Goal: Transaction & Acquisition: Purchase product/service

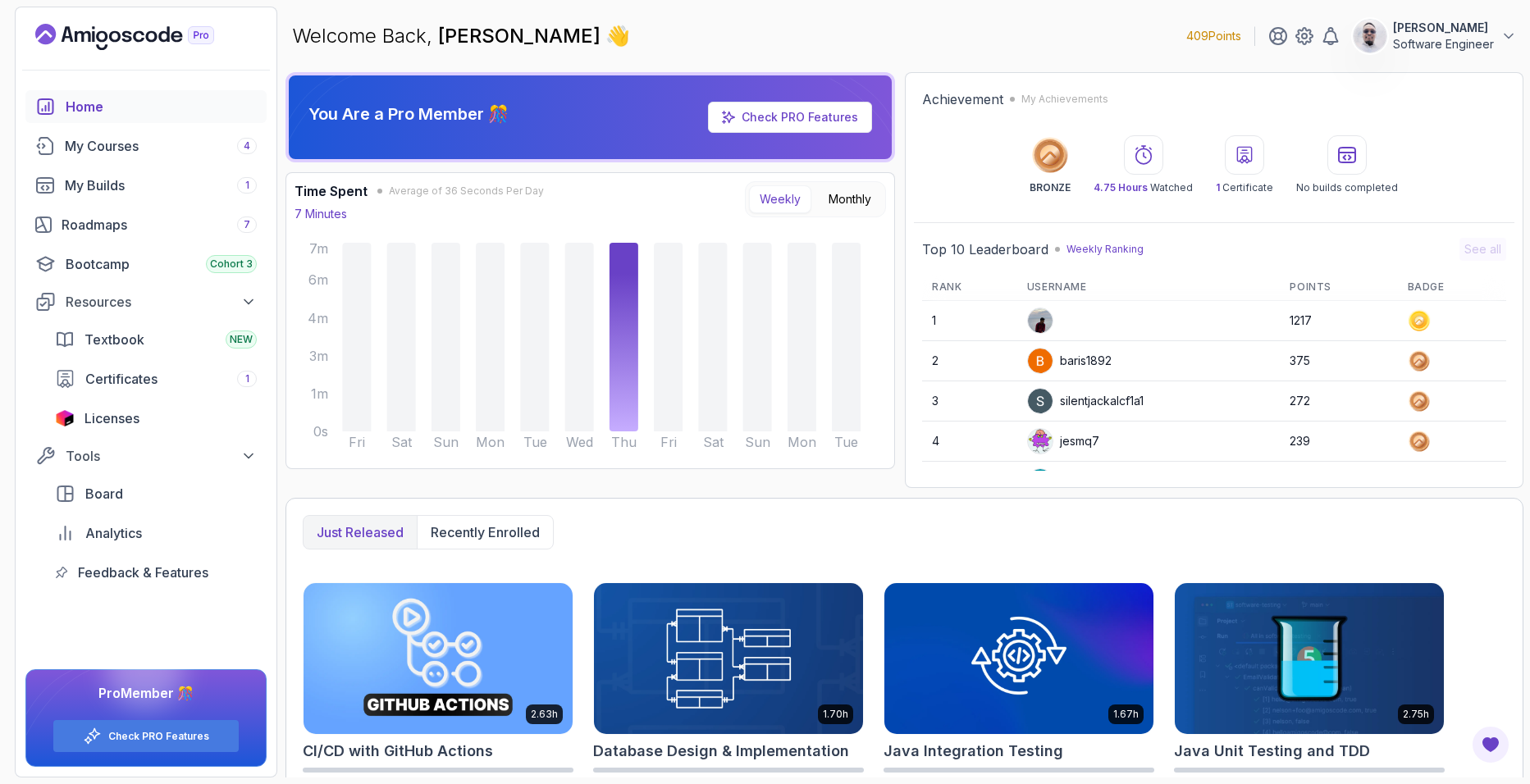
click at [1353, 41] on img at bounding box center [1370, 36] width 33 height 33
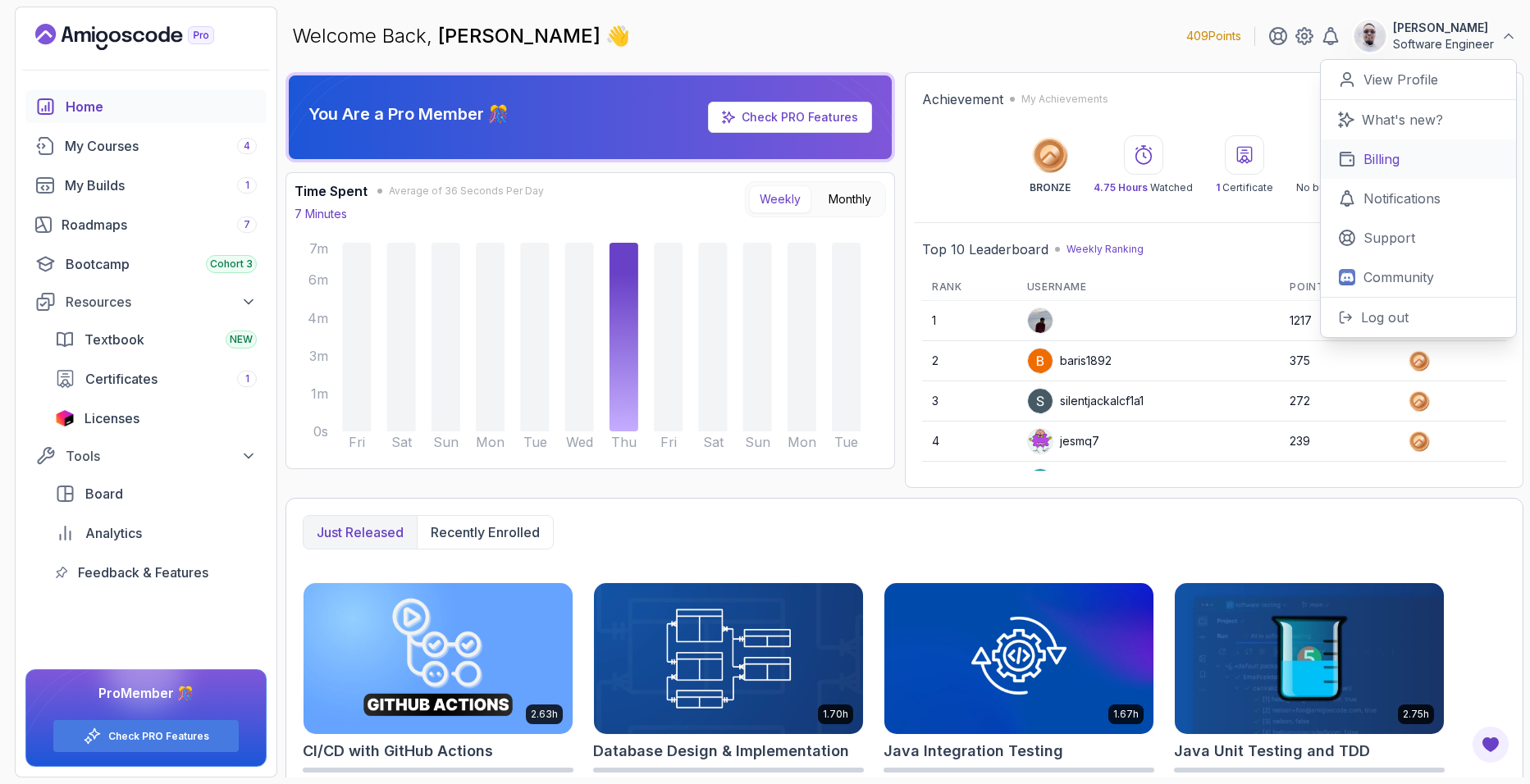
click at [1366, 158] on p "Billing" at bounding box center [1381, 158] width 36 height 20
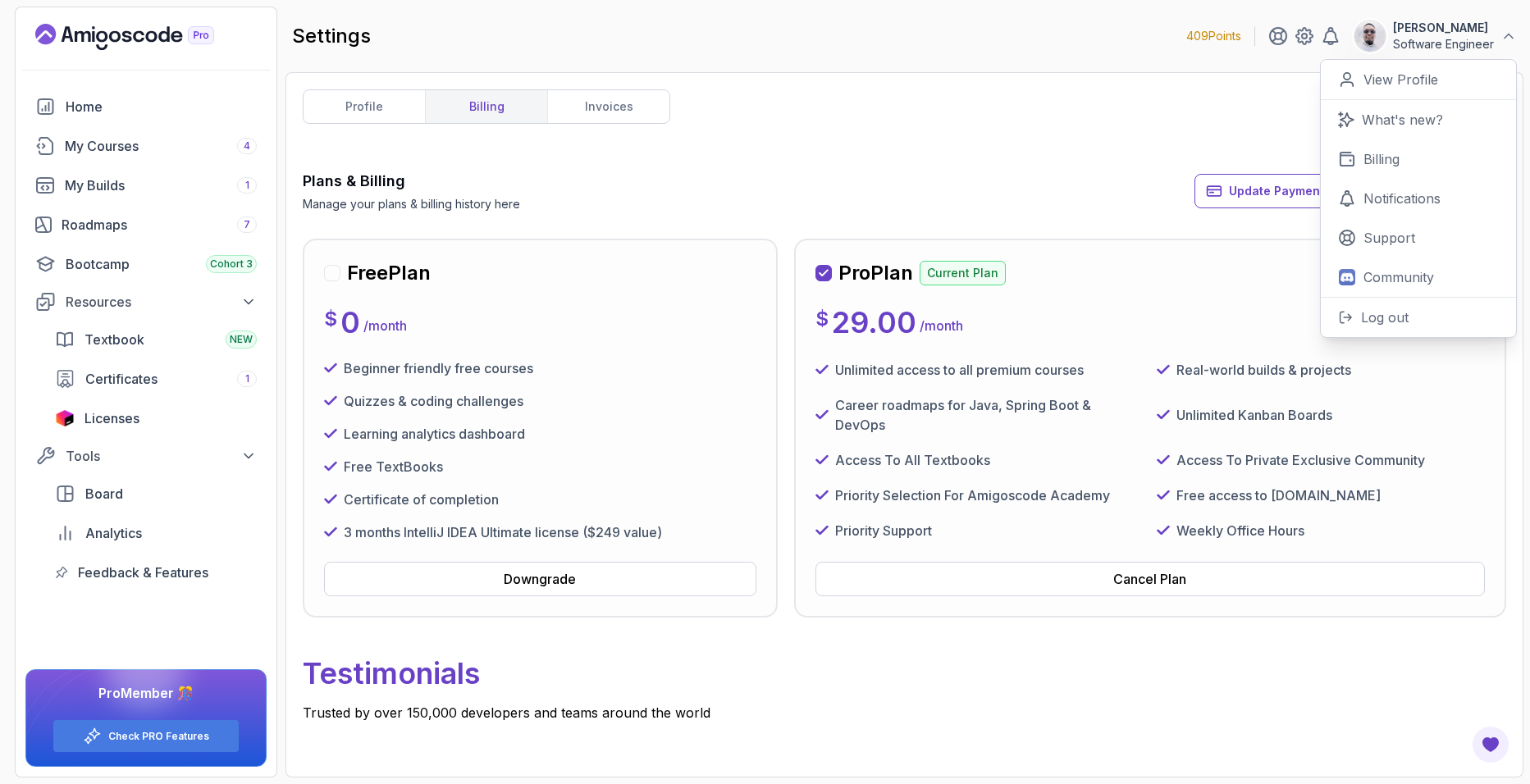
click at [1030, 148] on div "profile billing invoices Plans & Billing Manage your plans & billing history he…" at bounding box center [904, 425] width 1203 height 671
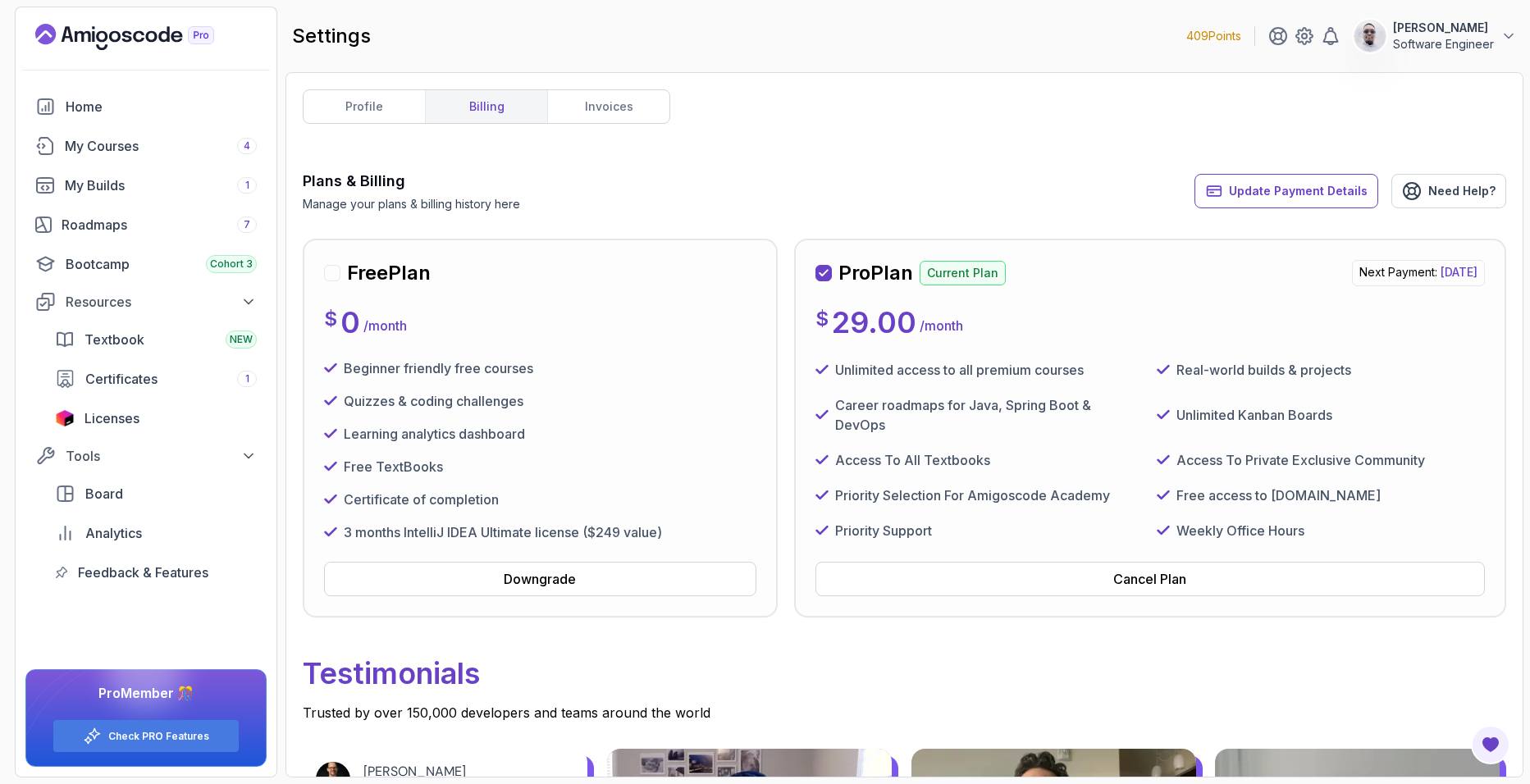
click at [970, 271] on p "Current Plan" at bounding box center [962, 273] width 86 height 25
click at [882, 328] on p "29.00" at bounding box center [874, 322] width 85 height 33
click at [599, 108] on link "invoices" at bounding box center [608, 107] width 122 height 33
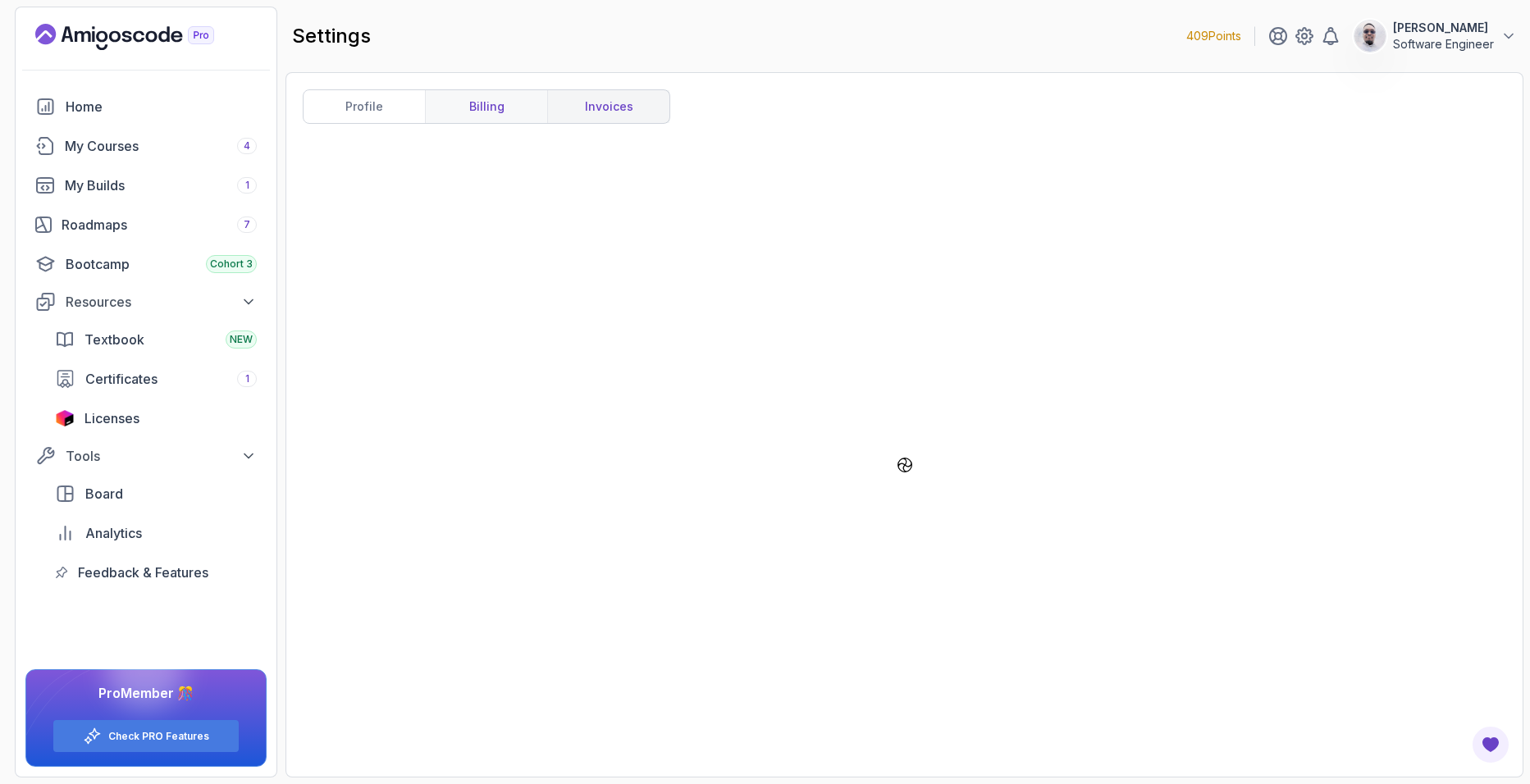
click at [479, 116] on link "billing" at bounding box center [485, 107] width 122 height 33
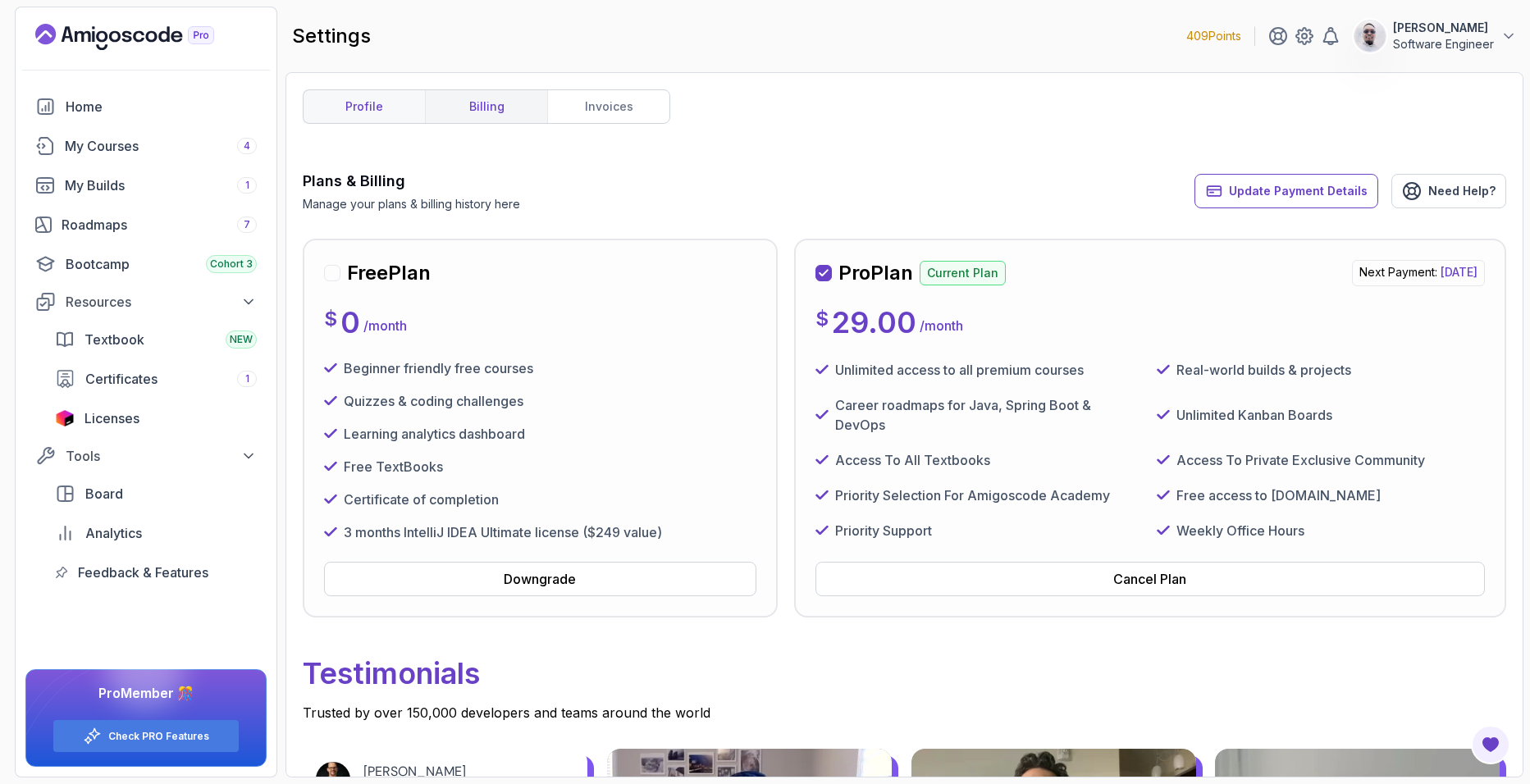
click at [382, 103] on link "profile" at bounding box center [364, 107] width 122 height 33
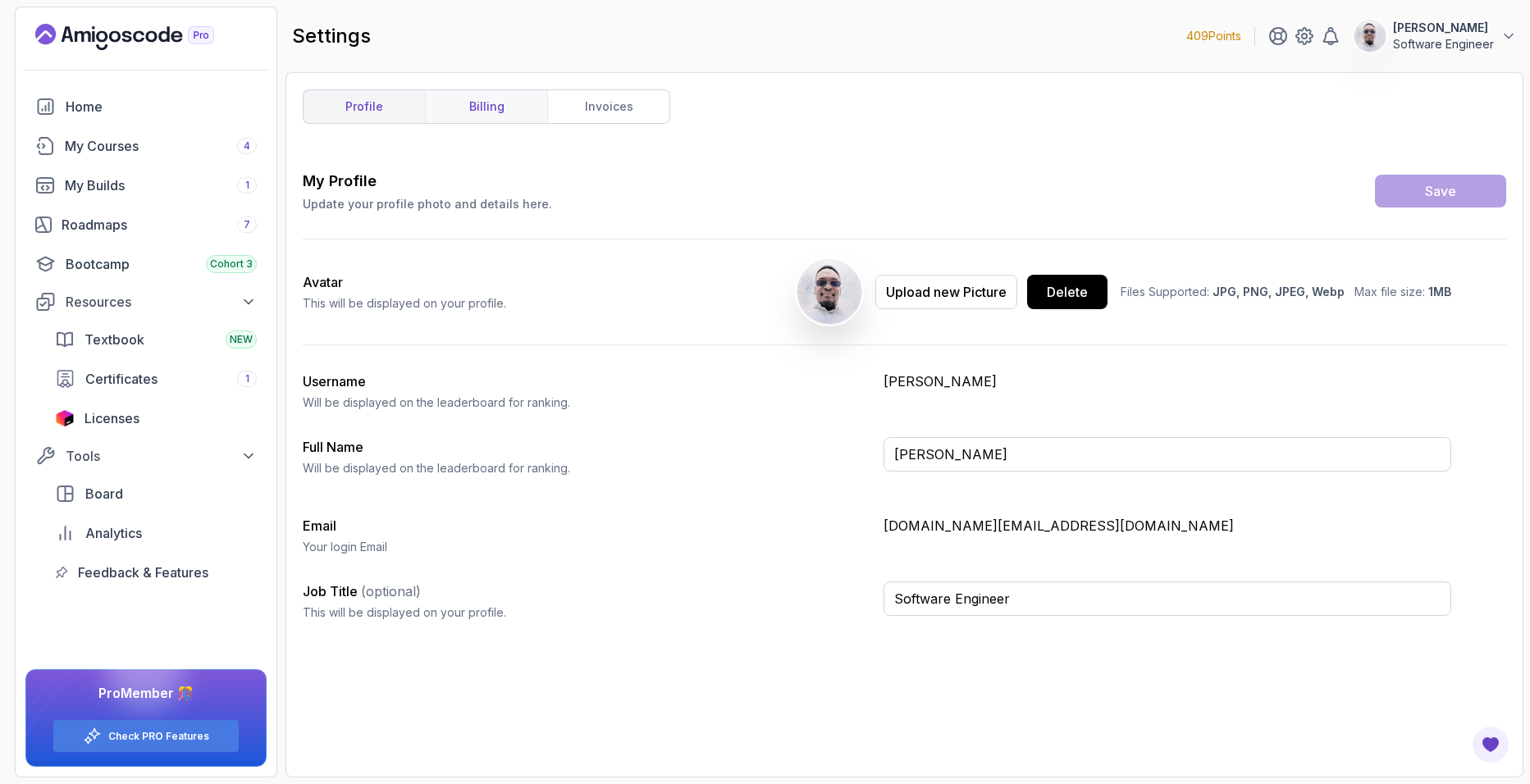
click at [482, 107] on link "billing" at bounding box center [485, 107] width 122 height 33
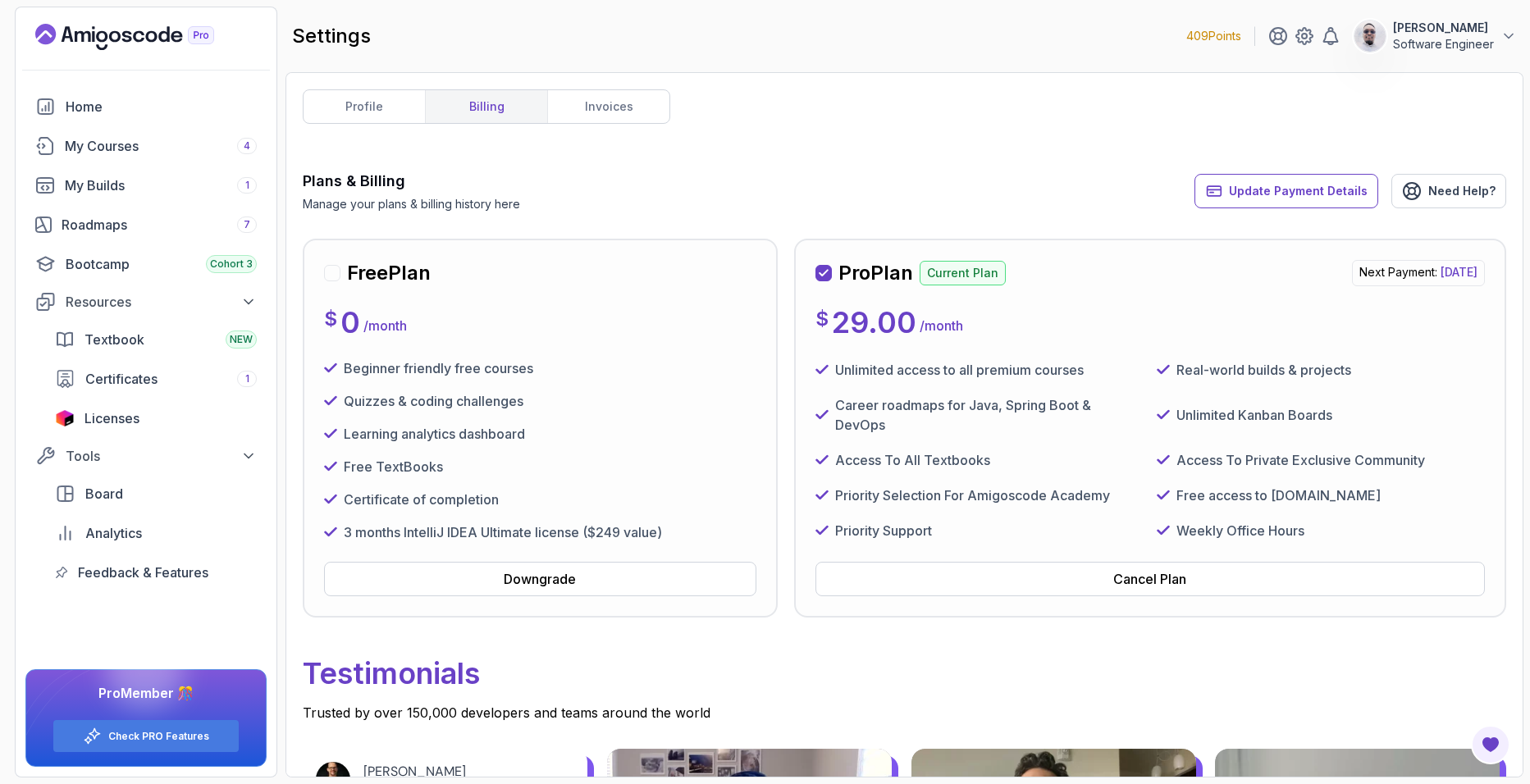
click at [1440, 265] on span "[DATE]" at bounding box center [1458, 272] width 37 height 14
drag, startPoint x: 1334, startPoint y: 271, endPoint x: 1515, endPoint y: 266, distance: 181.1
click at [1515, 266] on div "profile billing invoices Plans & Billing Manage your plans & billing history he…" at bounding box center [903, 424] width 1237 height 705
click at [1529, 347] on html "409 Points [PERSON_NAME] LIBOCK Software Engineer Home My Courses 4 My Builds 1…" at bounding box center [765, 392] width 1530 height 784
click at [1452, 394] on div "Unlimited Kanban Boards" at bounding box center [1320, 414] width 328 height 42
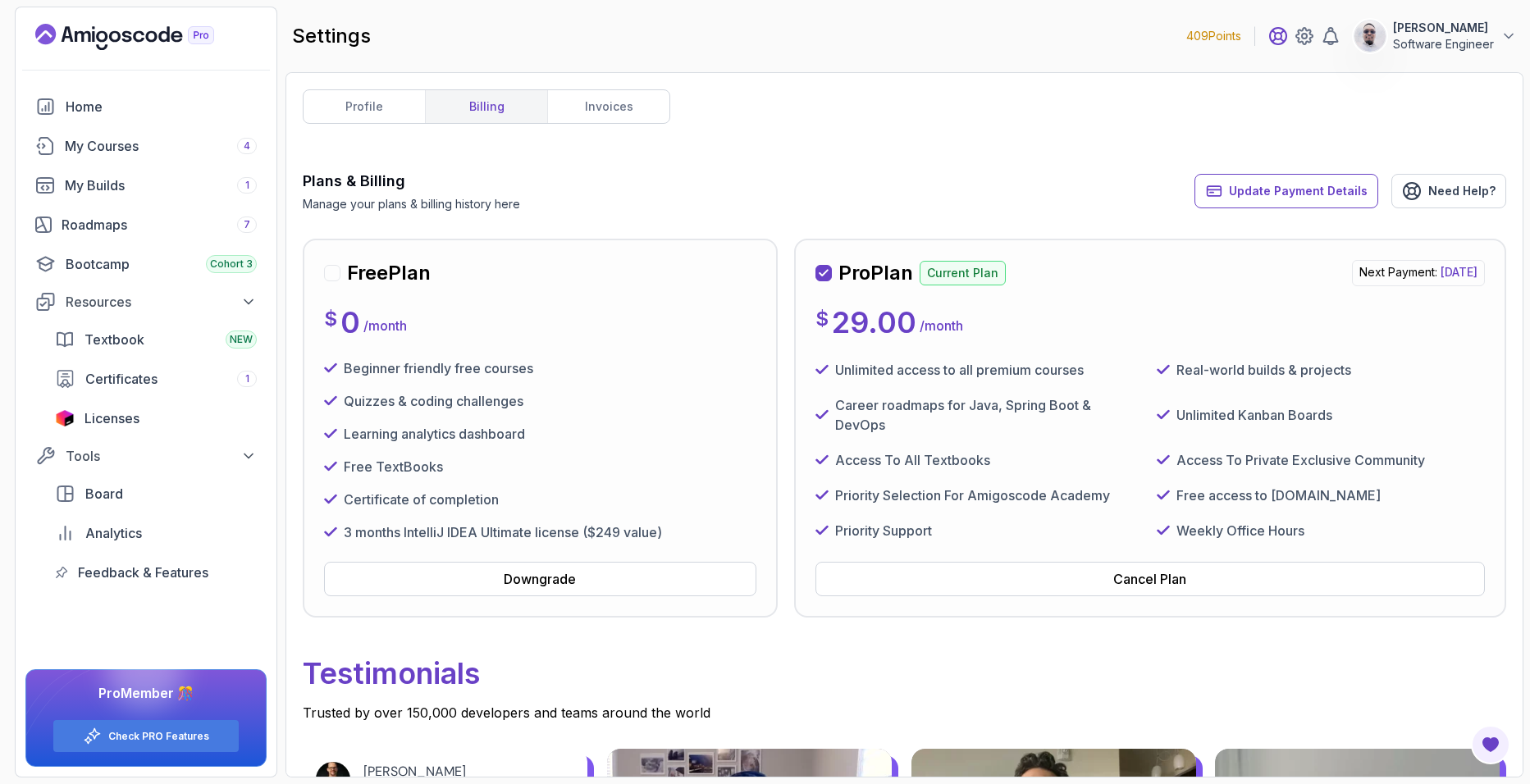
click at [1268, 45] on icon at bounding box center [1277, 36] width 20 height 20
click at [1287, 24] on div "[PERSON_NAME] LIBOCK Software Engineer" at bounding box center [1391, 36] width 248 height 33
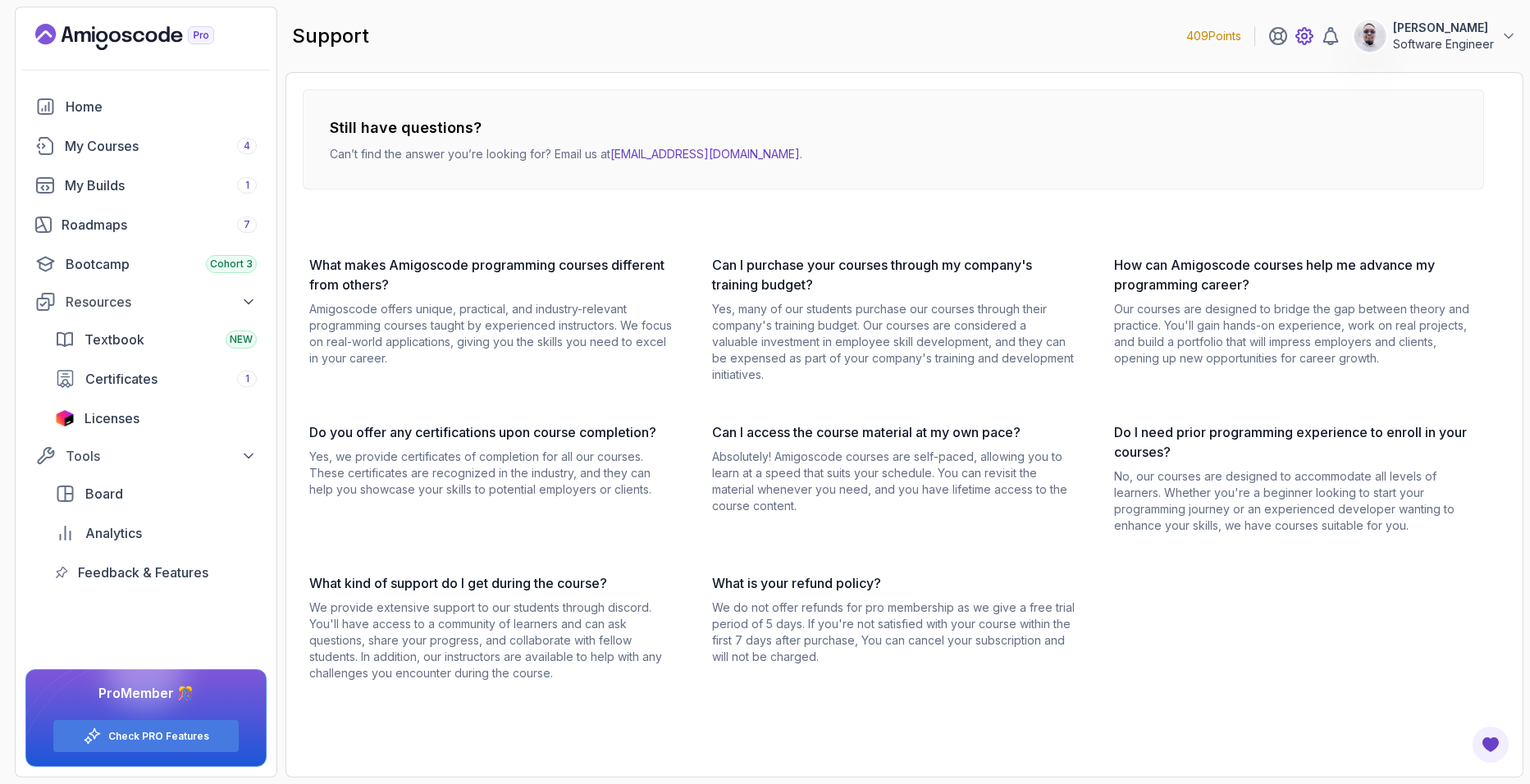
click at [1294, 28] on icon at bounding box center [1303, 36] width 20 height 20
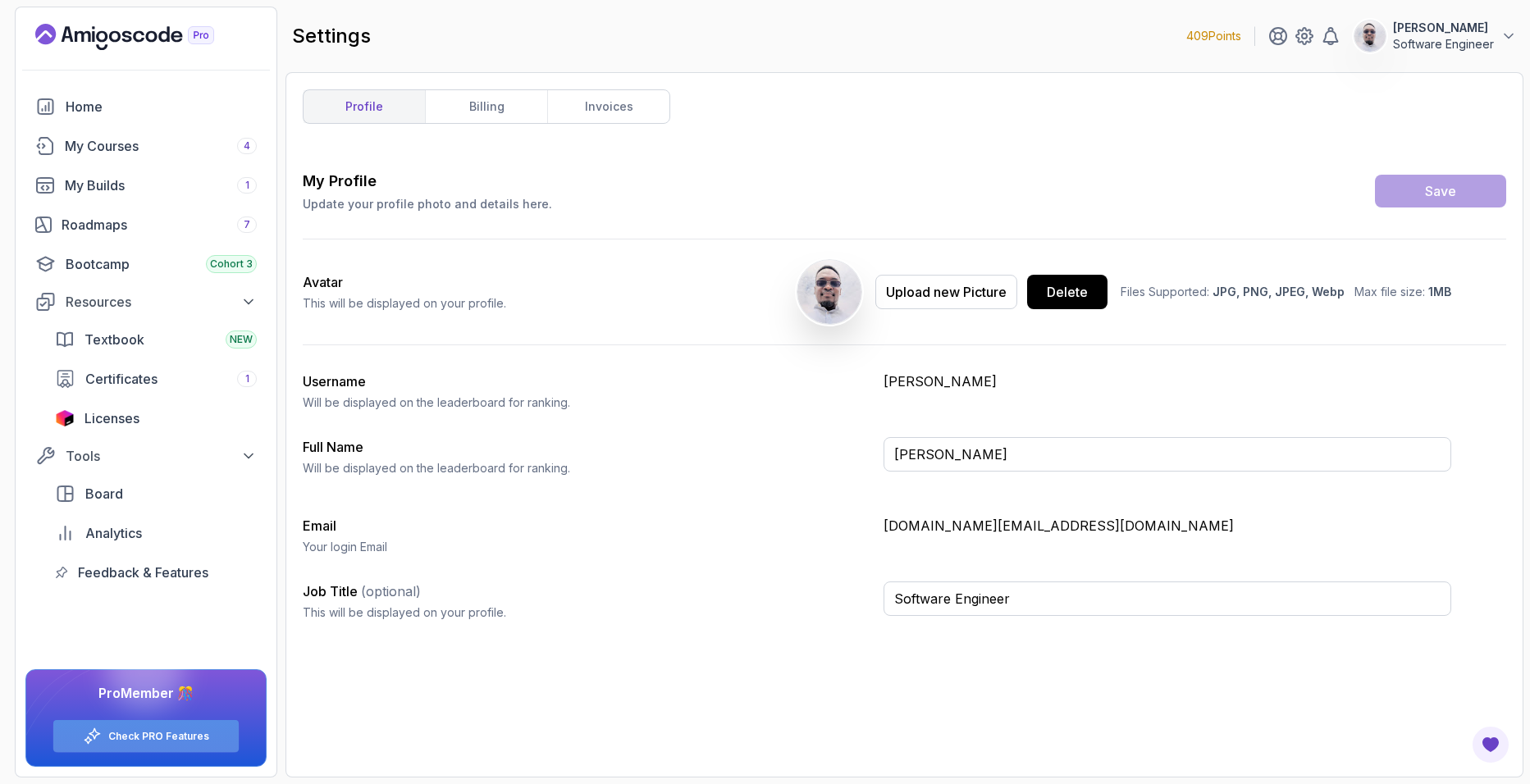
click at [175, 736] on link "Check PRO Features" at bounding box center [159, 736] width 101 height 13
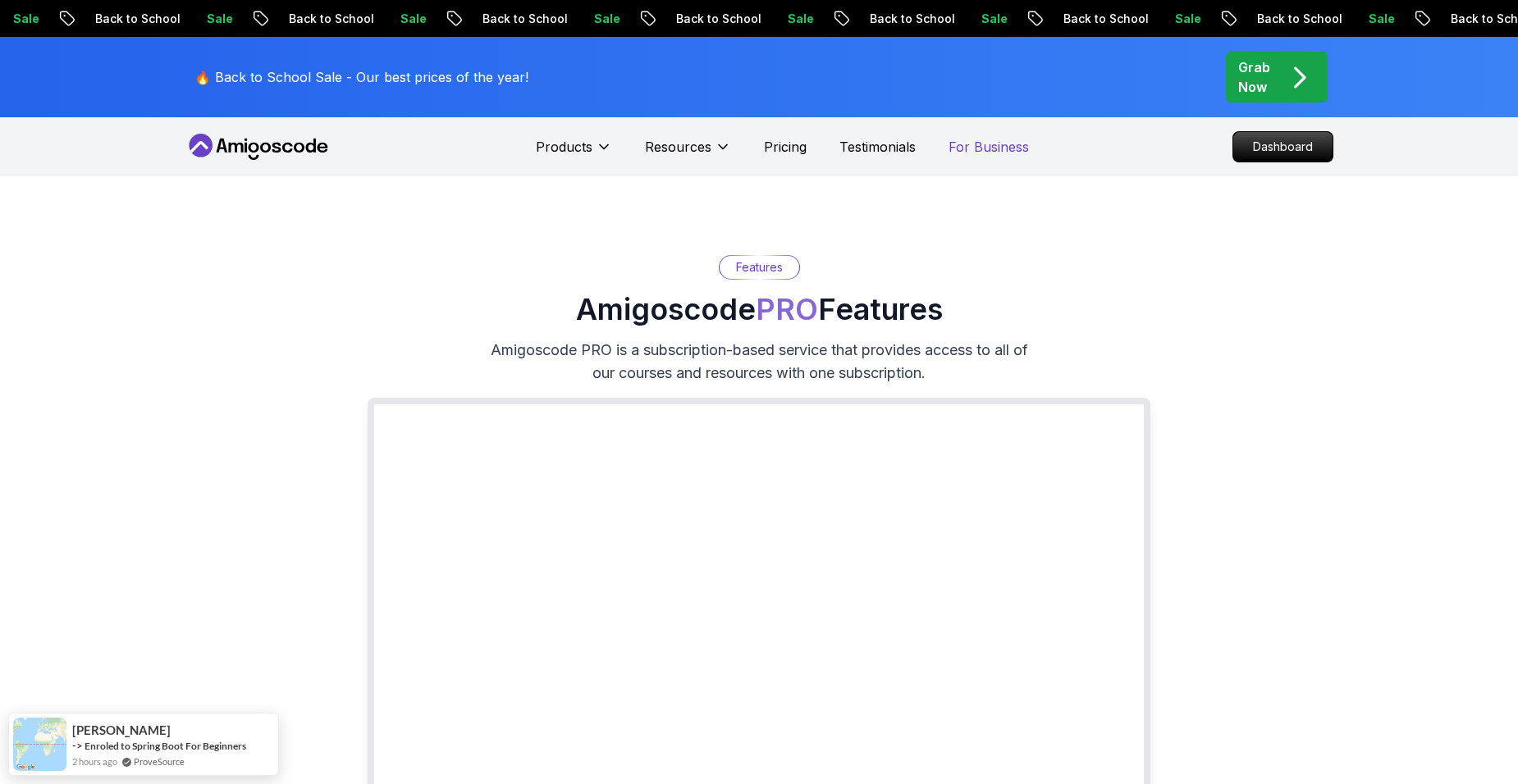
click at [1004, 148] on p "For Business" at bounding box center [988, 146] width 80 height 20
click at [885, 158] on div "Products Resources Pricing Testimonials For Business" at bounding box center [782, 146] width 493 height 33
click at [886, 153] on p "Testimonials" at bounding box center [877, 146] width 76 height 20
click at [774, 154] on p "Pricing" at bounding box center [784, 146] width 42 height 20
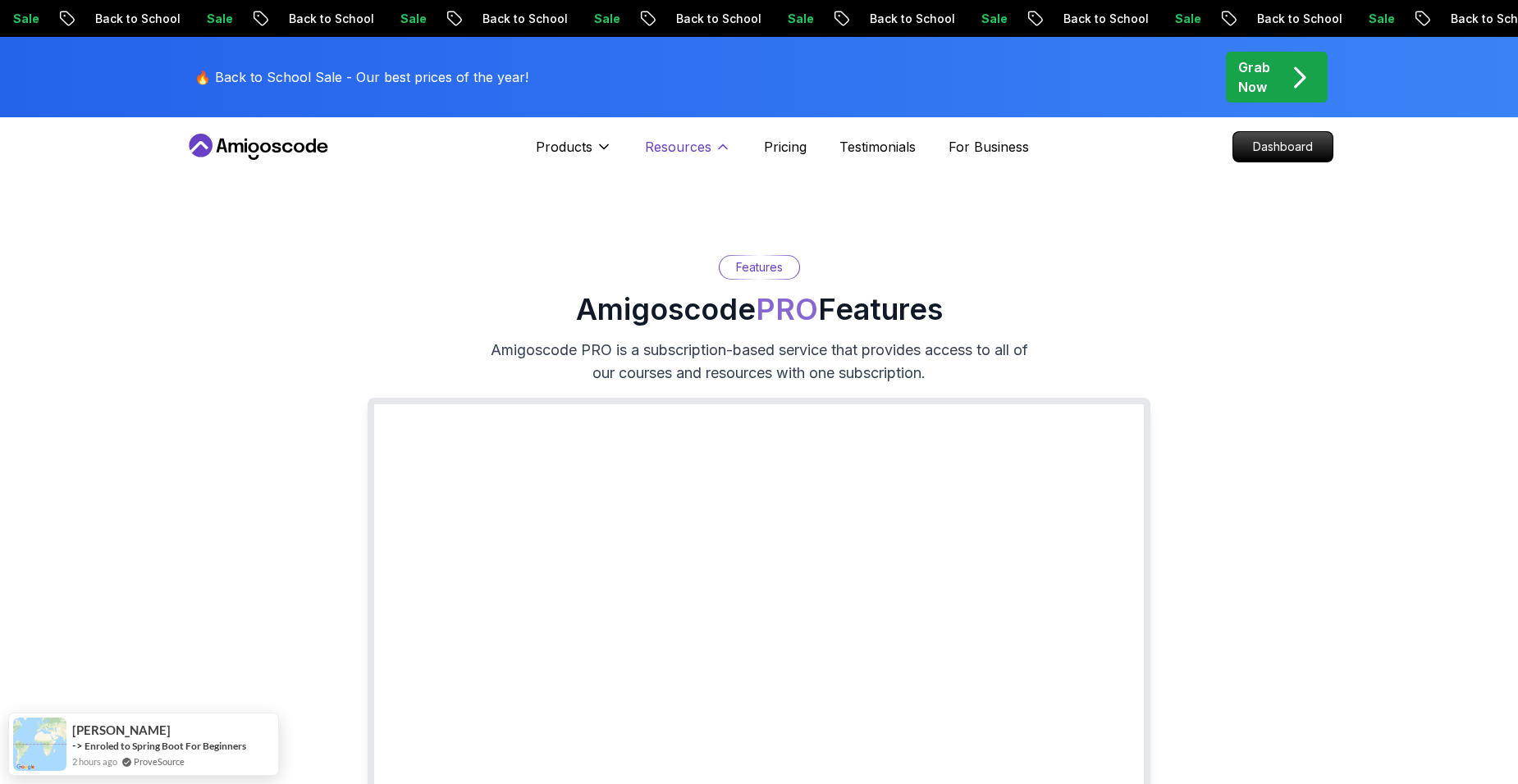
click at [673, 143] on p "Resources" at bounding box center [678, 146] width 66 height 20
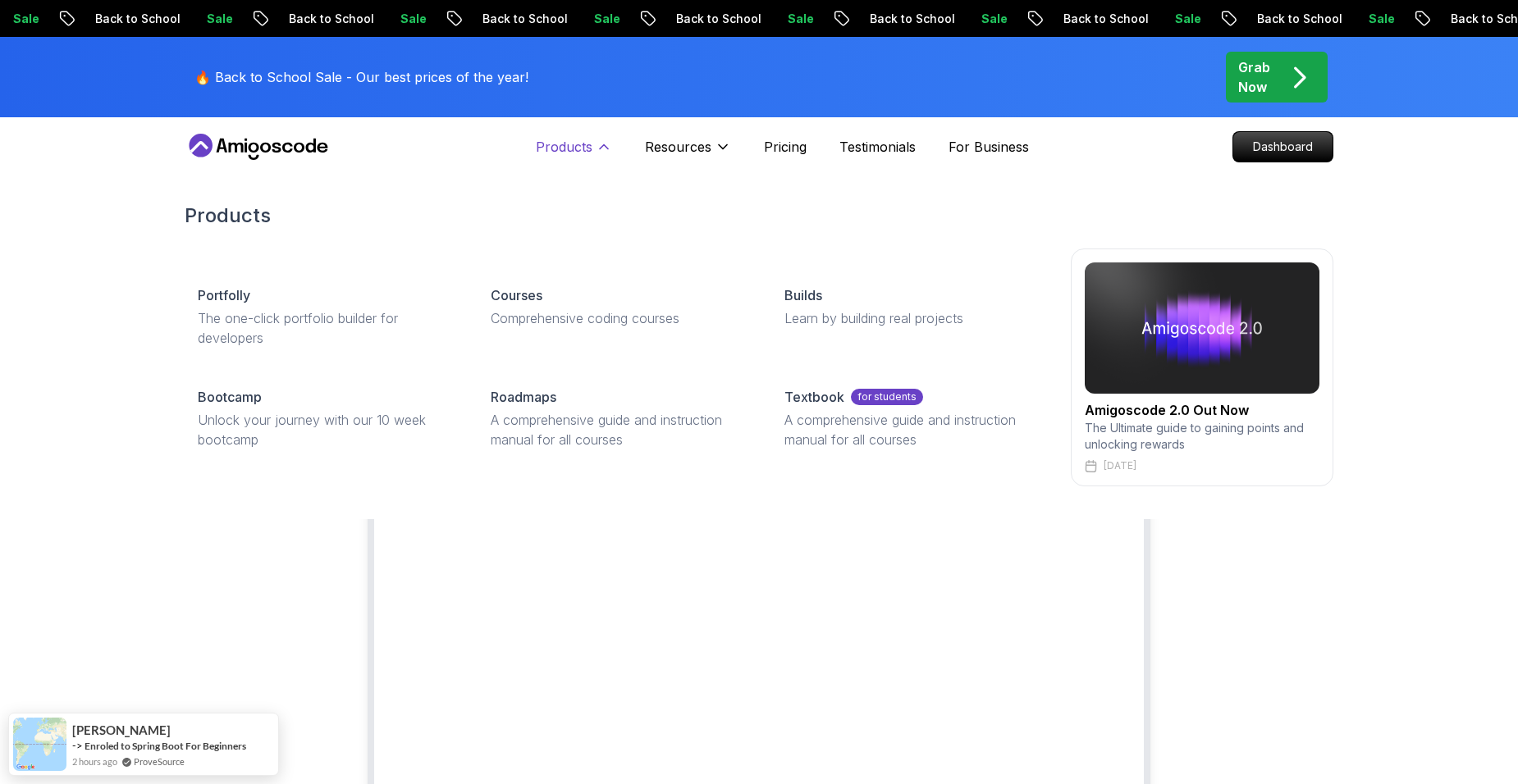
click at [559, 149] on p "Products" at bounding box center [564, 146] width 57 height 20
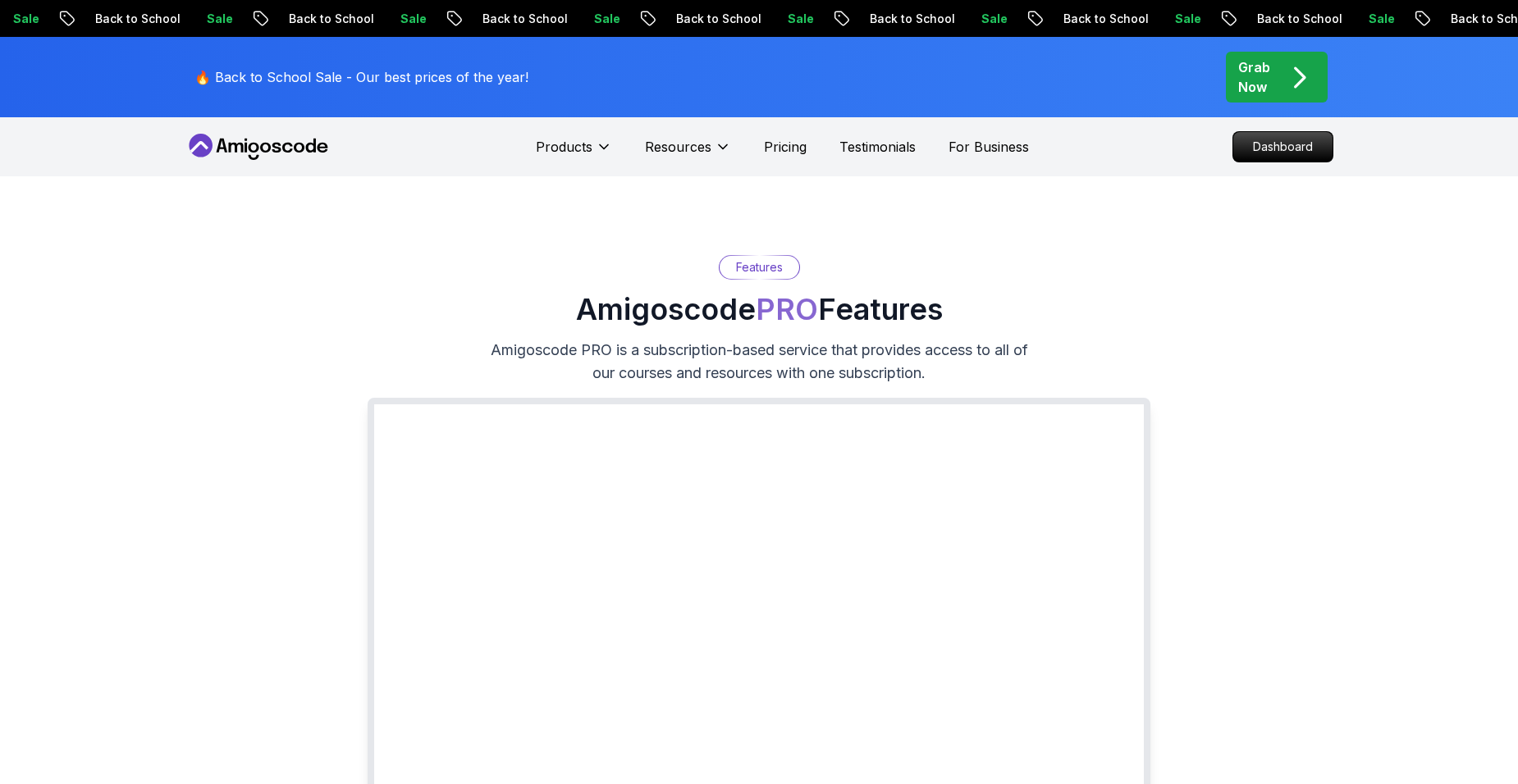
click at [398, 143] on nav "Products Resources Pricing Testimonials For Business Dashboard" at bounding box center [759, 146] width 1149 height 59
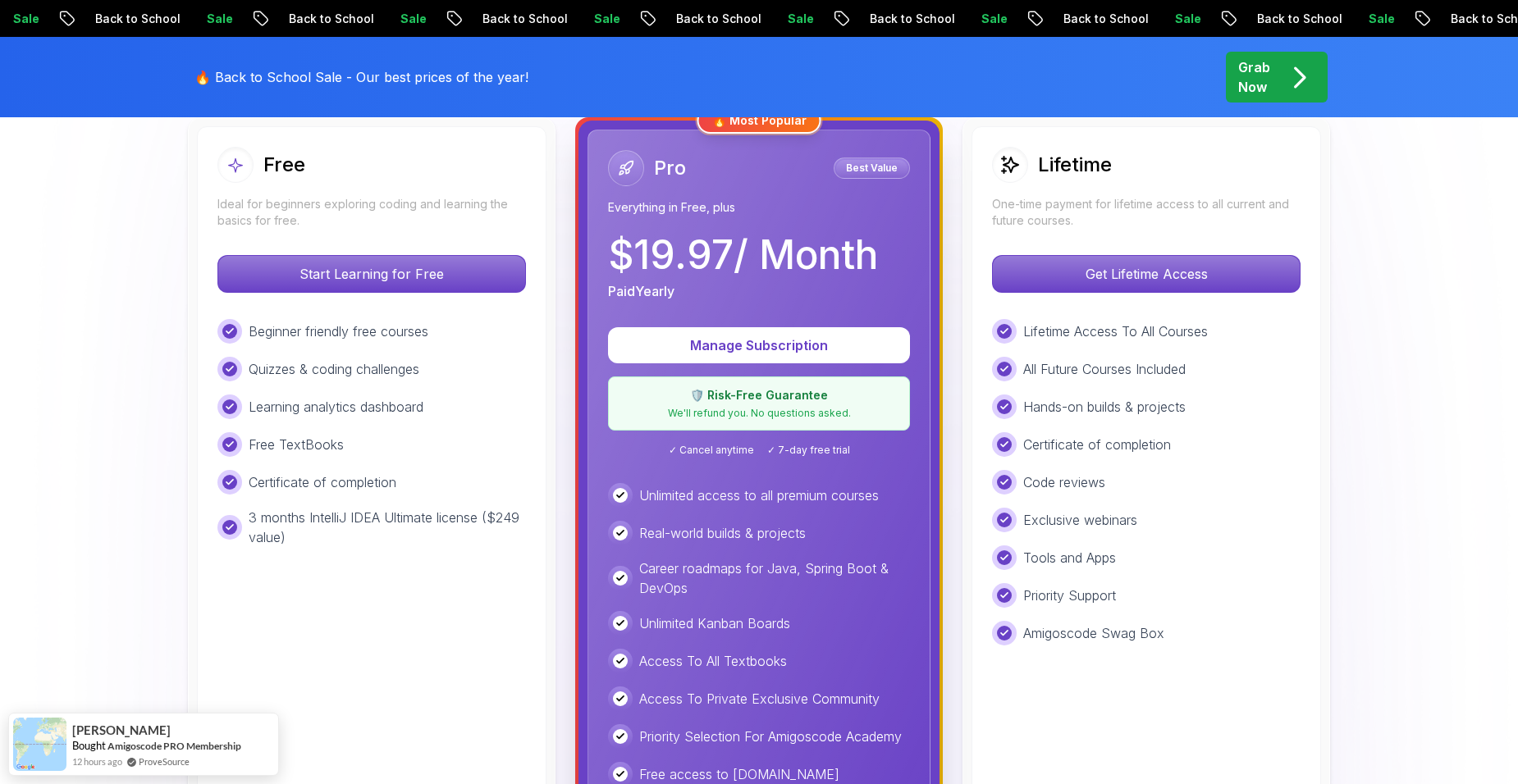
scroll to position [492, 0]
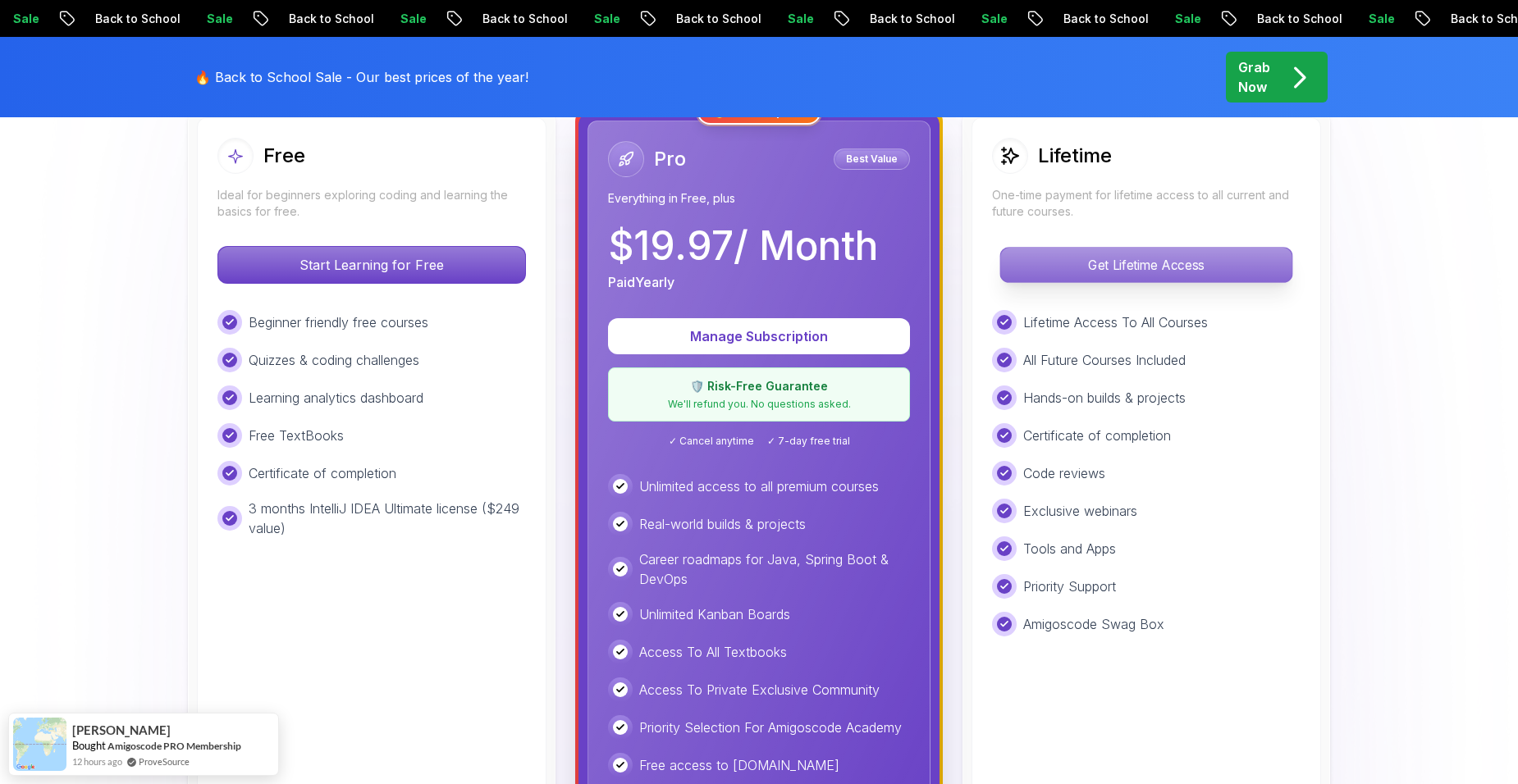
click at [1111, 272] on p "Get Lifetime Access" at bounding box center [1145, 264] width 291 height 34
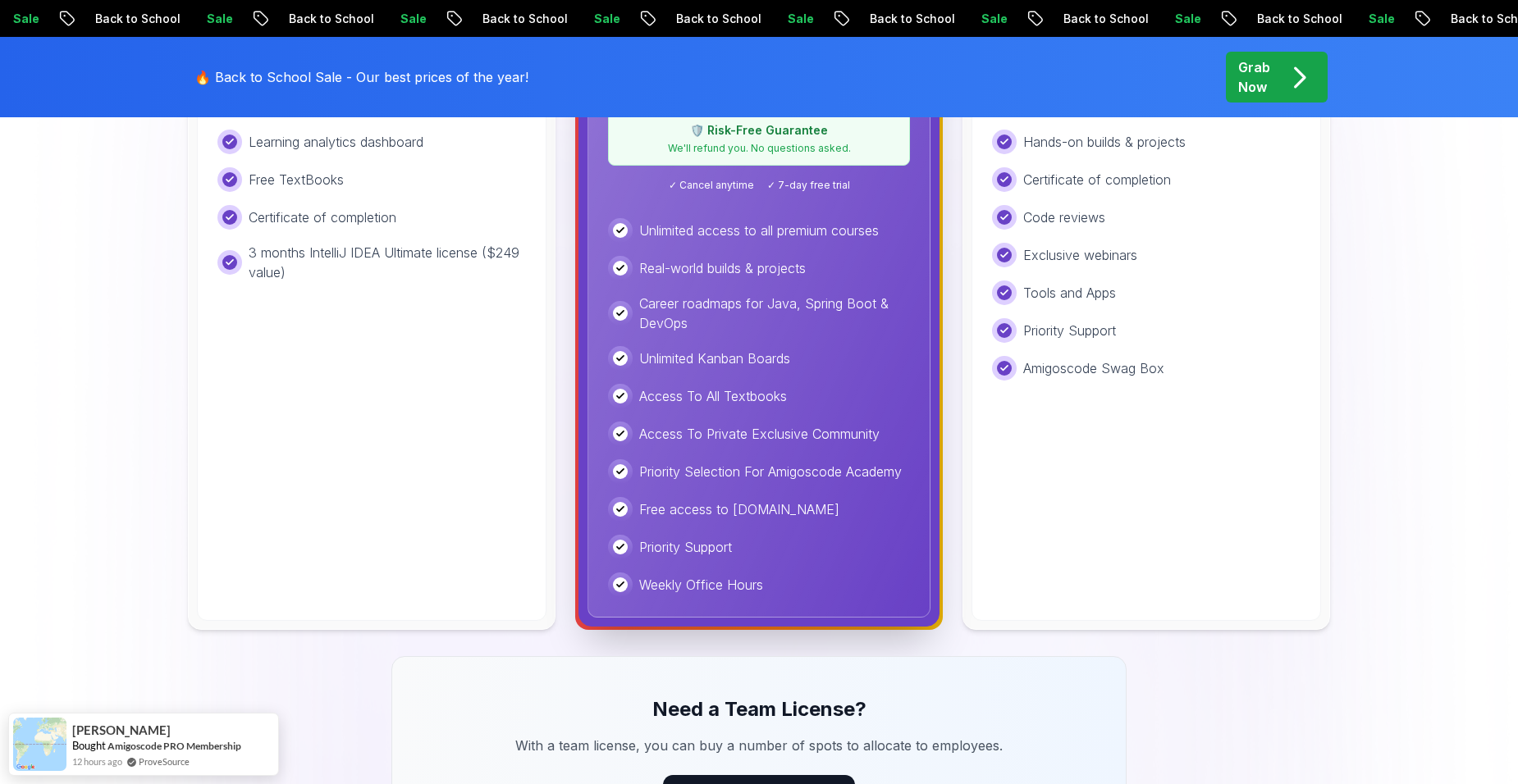
scroll to position [738, 0]
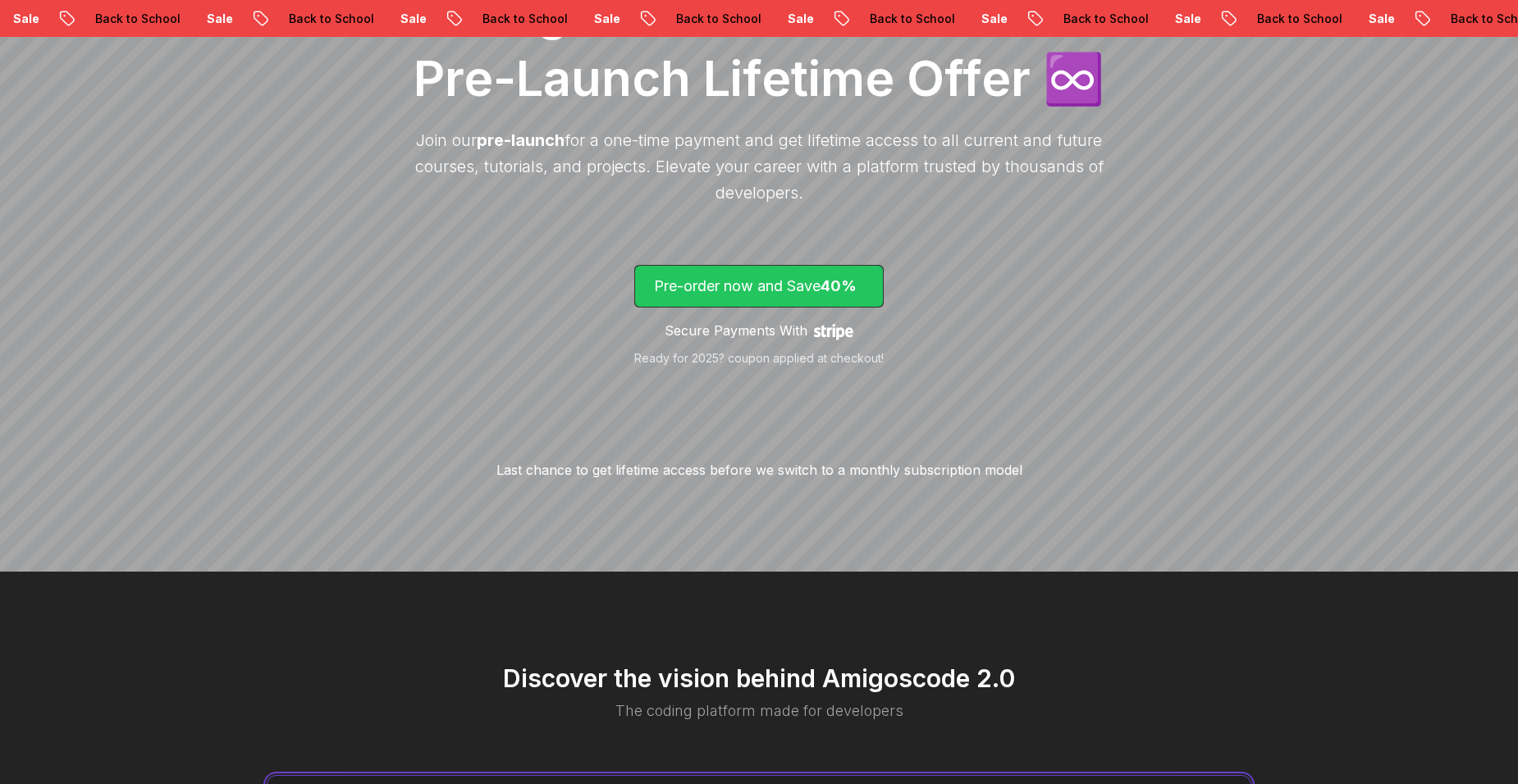
scroll to position [323, 0]
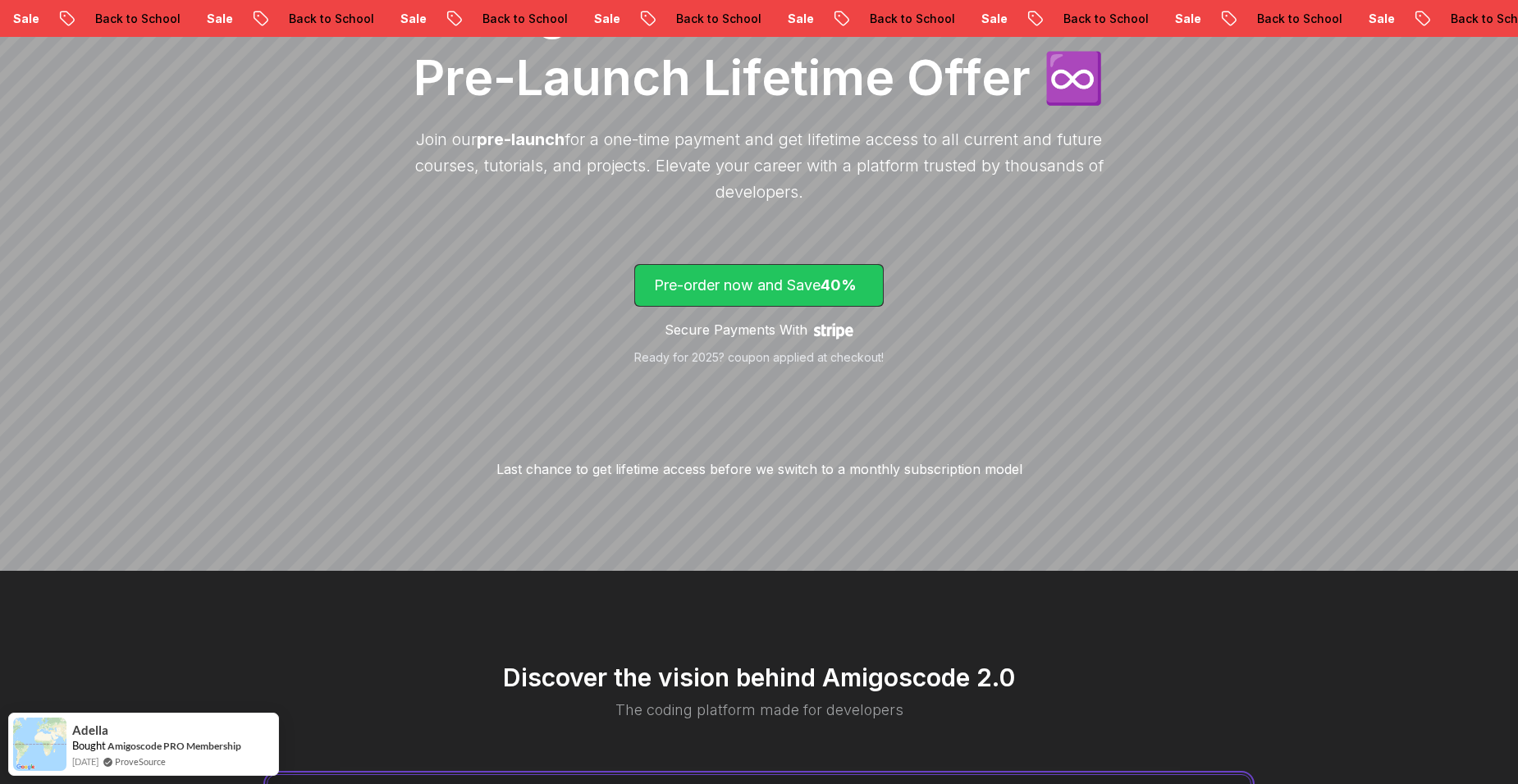
click at [802, 291] on p "Pre-order now and Save 40%" at bounding box center [759, 285] width 210 height 23
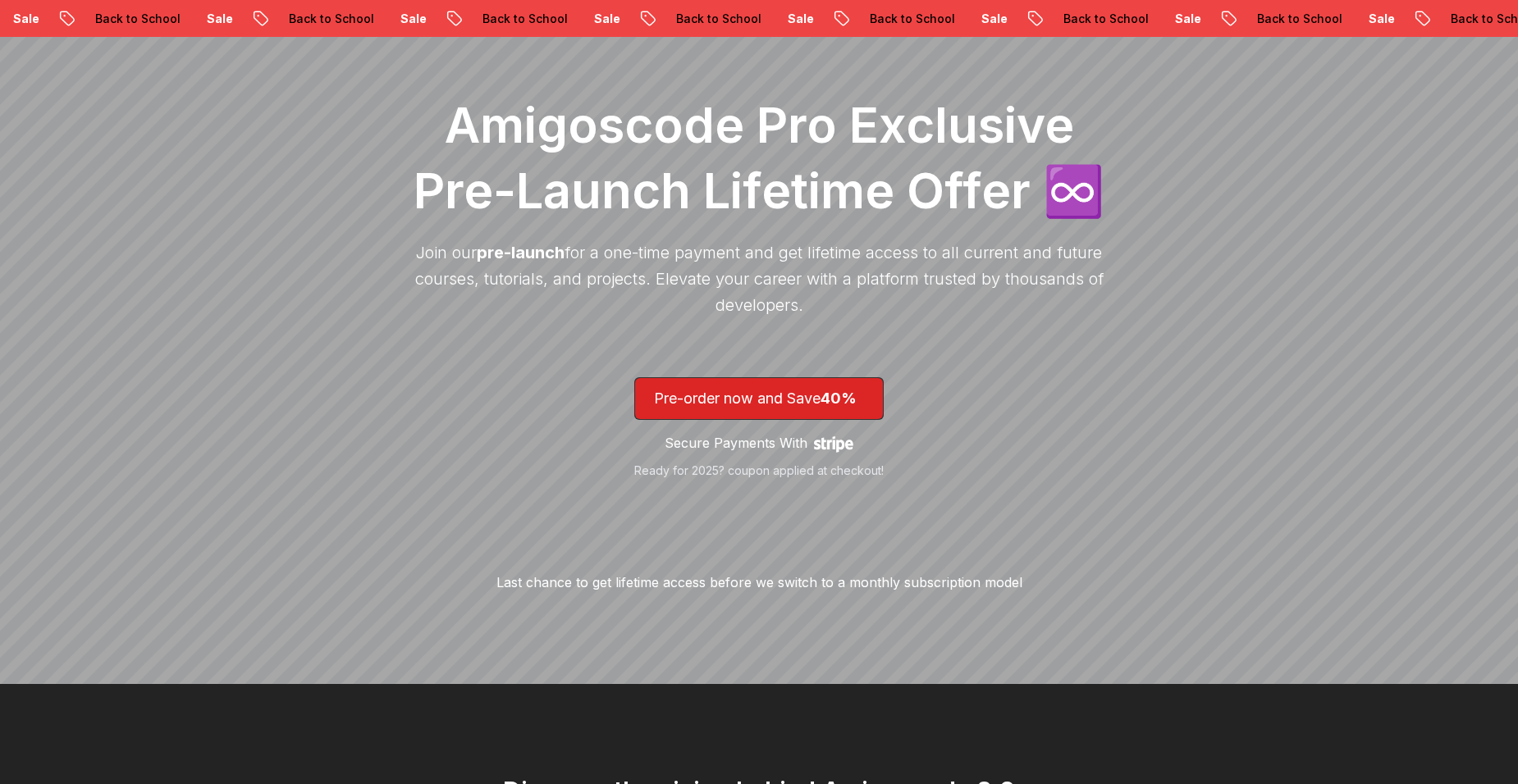
scroll to position [323, 0]
